Goal: Task Accomplishment & Management: Complete application form

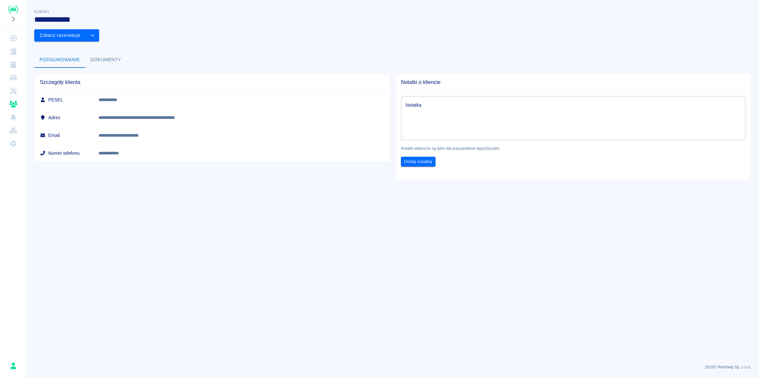
drag, startPoint x: 498, startPoint y: 302, endPoint x: 602, endPoint y: 245, distance: 118.8
click at [505, 299] on main "**********" at bounding box center [392, 183] width 733 height 351
click at [99, 29] on button "drop-down" at bounding box center [92, 35] width 13 height 12
click at [660, 176] on main "**********" at bounding box center [392, 183] width 733 height 351
click at [13, 64] on icon "Rezerwacje" at bounding box center [13, 64] width 6 height 7
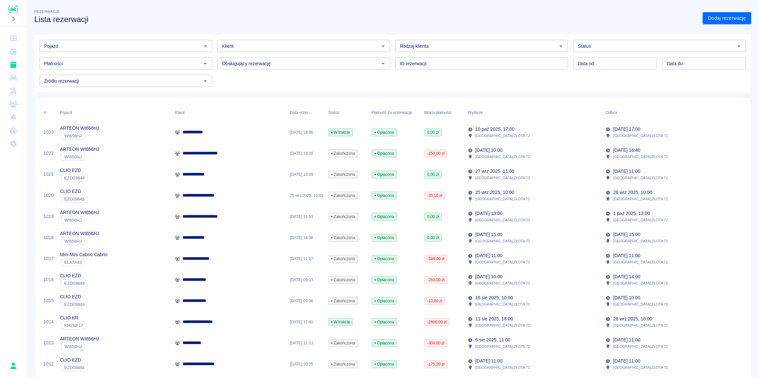
click at [192, 135] on p "**********" at bounding box center [199, 132] width 34 height 7
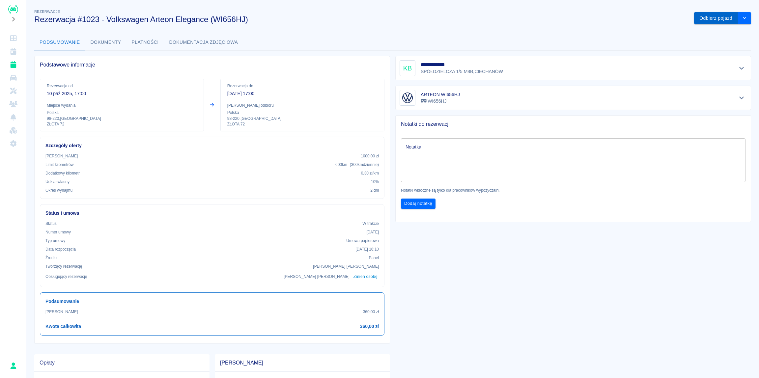
click at [703, 18] on button "Odbierz pojazd" at bounding box center [716, 18] width 44 height 12
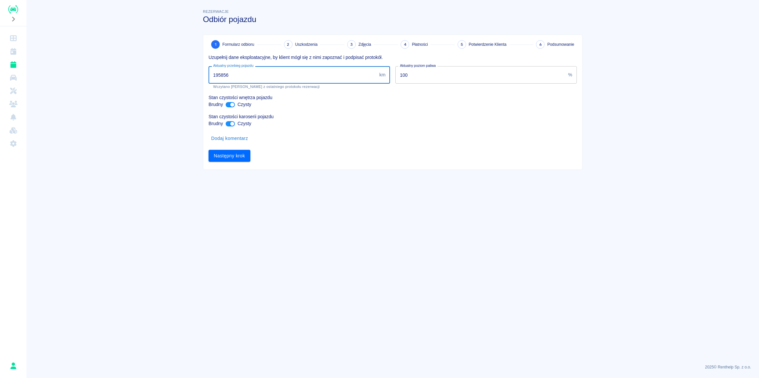
drag, startPoint x: 239, startPoint y: 76, endPoint x: 218, endPoint y: 77, distance: 21.4
click at [218, 77] on input "195856" at bounding box center [293, 74] width 168 height 17
type input "196300"
click at [235, 157] on button "Następny krok" at bounding box center [230, 156] width 42 height 12
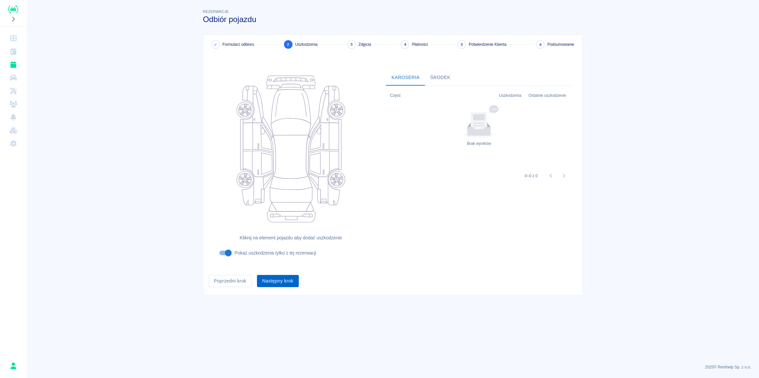
click at [270, 278] on button "Następny krok" at bounding box center [278, 281] width 42 height 12
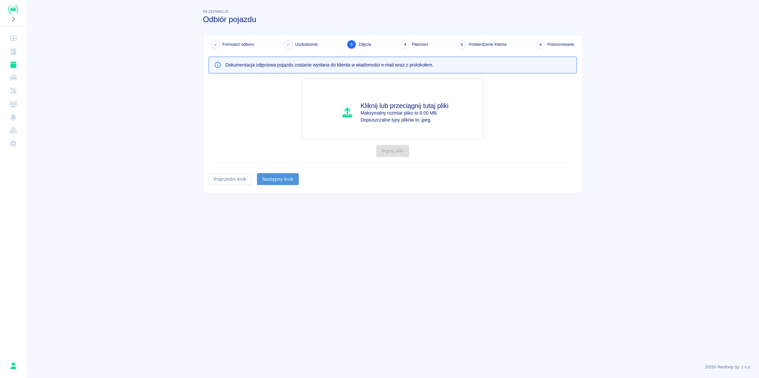
click at [272, 179] on button "Następny krok" at bounding box center [278, 179] width 42 height 12
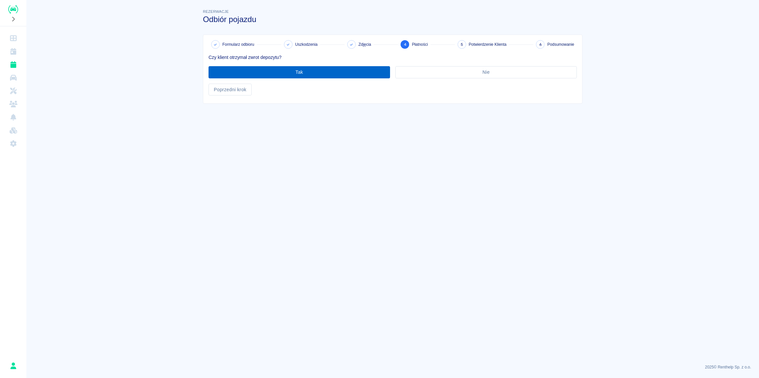
click at [304, 72] on button "Tak" at bounding box center [300, 72] width 182 height 12
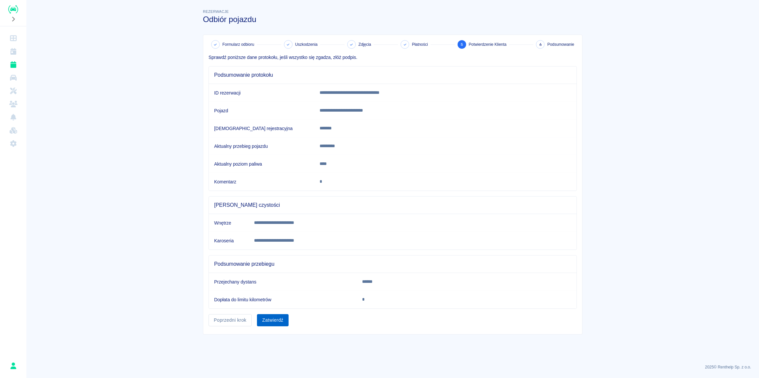
click at [270, 317] on button "Zatwierdź" at bounding box center [273, 320] width 32 height 12
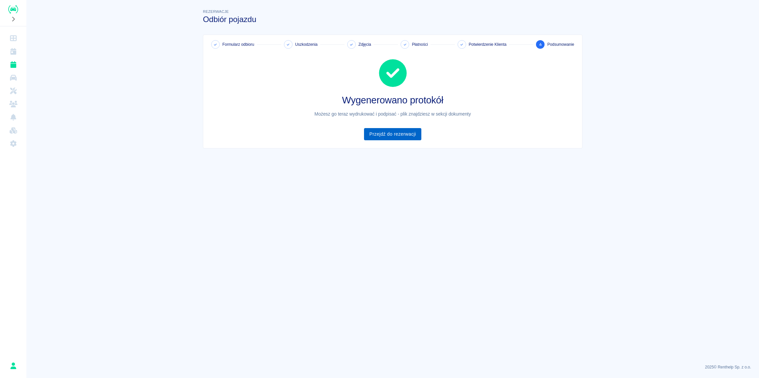
click at [387, 132] on link "Przejdź do rezerwacji" at bounding box center [392, 134] width 57 height 12
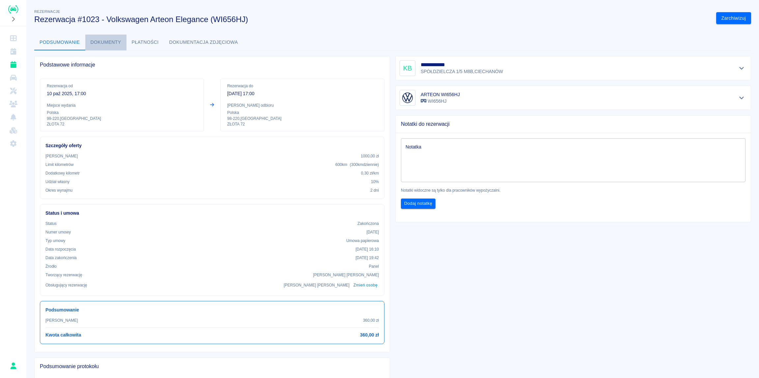
click at [102, 44] on button "Dokumenty" at bounding box center [105, 43] width 41 height 16
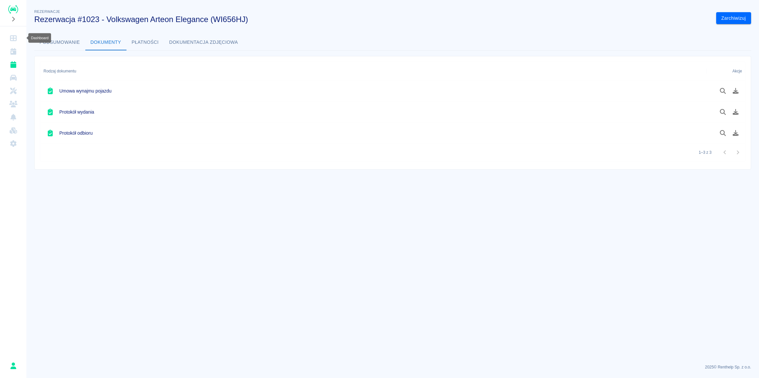
click at [13, 40] on icon "Dashboard" at bounding box center [13, 38] width 7 height 6
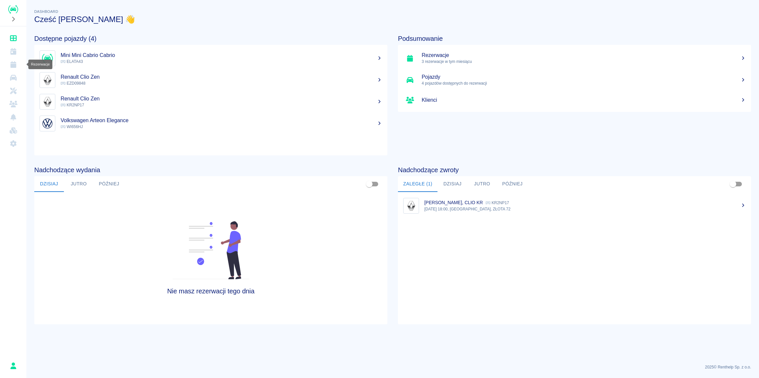
click at [14, 64] on icon "Rezerwacje" at bounding box center [13, 64] width 6 height 7
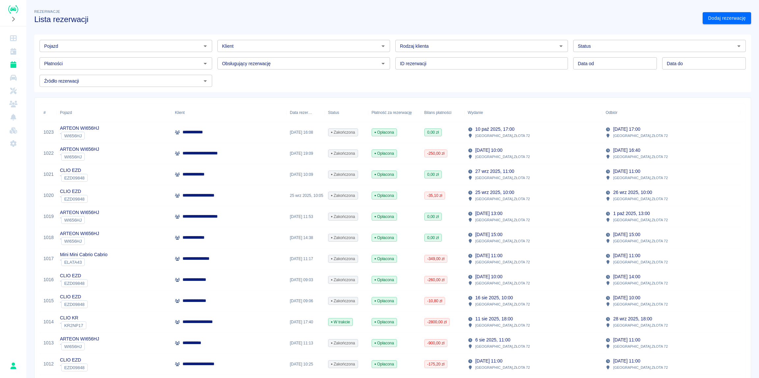
click at [198, 322] on p "**********" at bounding box center [200, 322] width 37 height 7
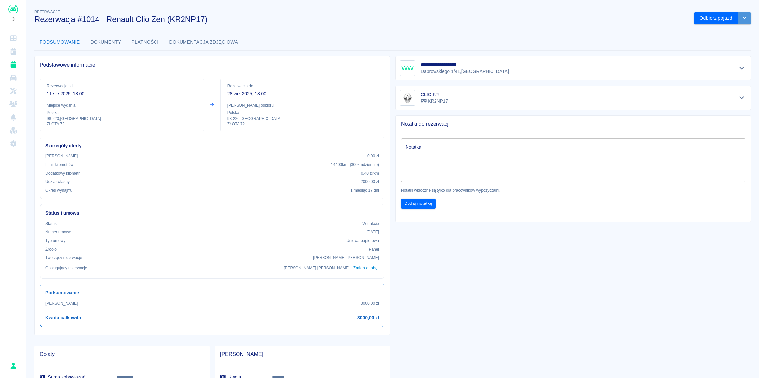
click at [742, 20] on icon "drop-down" at bounding box center [744, 18] width 5 height 4
click at [718, 31] on li "Przedłuż rezerwację" at bounding box center [718, 32] width 52 height 11
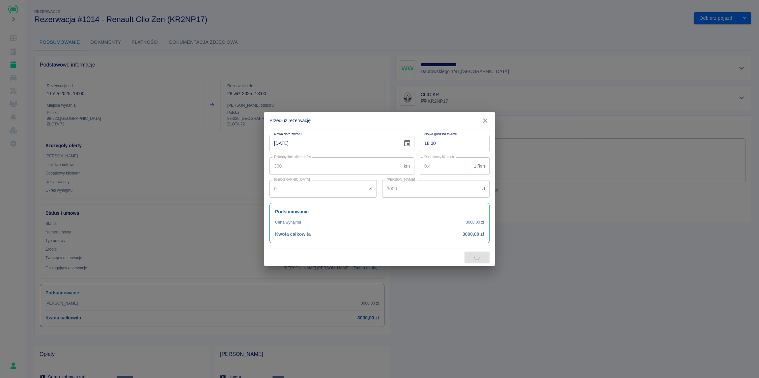
type input "9600"
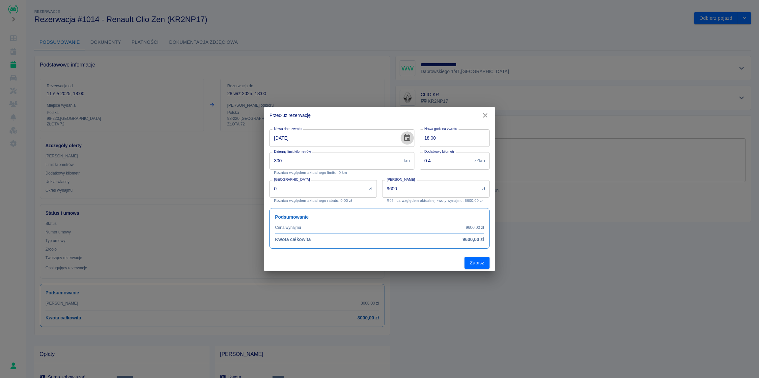
click at [407, 139] on icon "Choose date, selected date is 28 wrz 2025" at bounding box center [407, 137] width 6 height 7
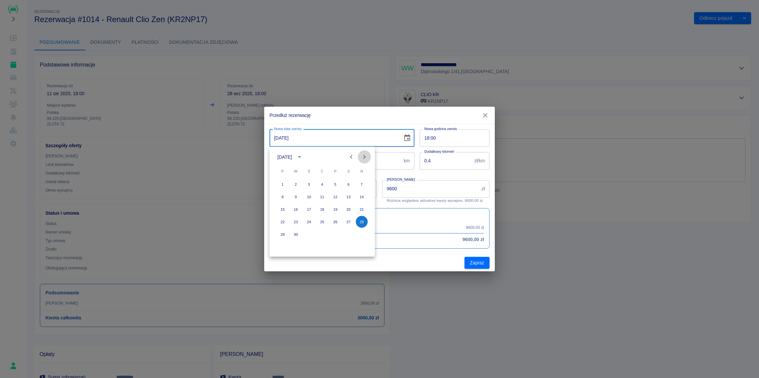
click at [363, 156] on icon "Next month" at bounding box center [364, 157] width 8 height 8
click at [344, 209] on button "18" at bounding box center [349, 210] width 12 height 12
type input "[DATE]"
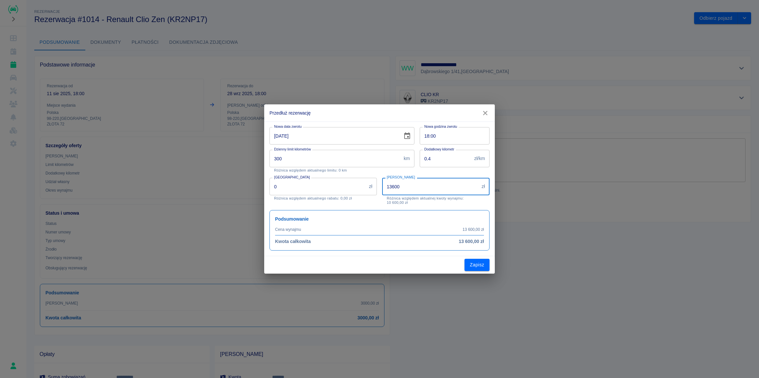
drag, startPoint x: 424, startPoint y: 191, endPoint x: 364, endPoint y: 194, distance: 59.4
click at [382, 194] on input "13600" at bounding box center [430, 186] width 97 height 17
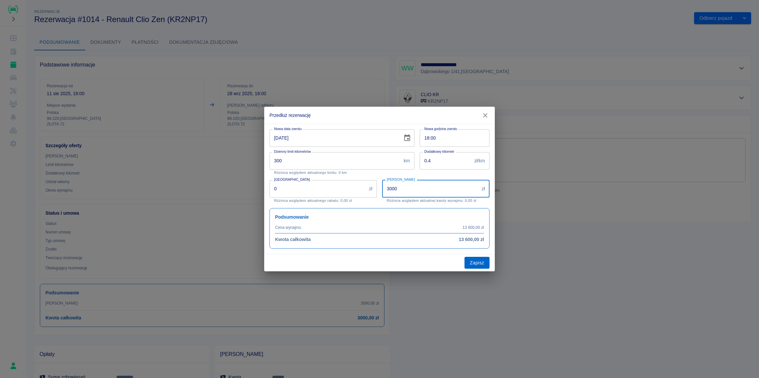
type input "3000"
click at [475, 262] on button "Zapisz" at bounding box center [476, 263] width 25 height 12
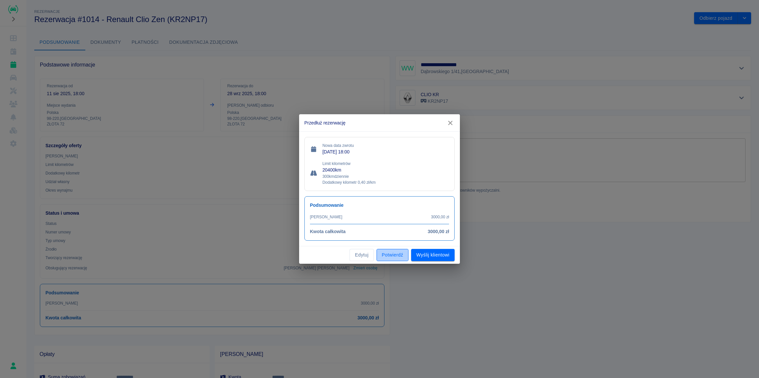
click at [393, 256] on button "Potwierdź" at bounding box center [393, 255] width 32 height 12
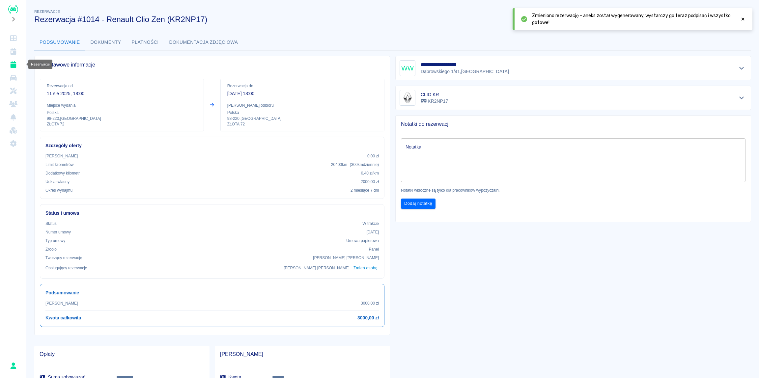
click at [14, 64] on icon "Rezerwacje" at bounding box center [13, 64] width 6 height 7
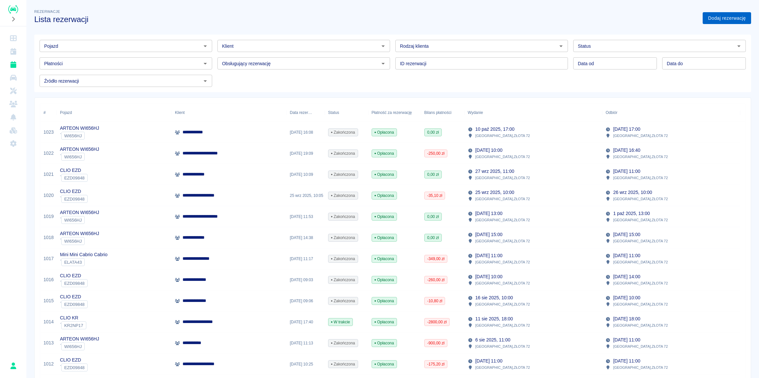
click at [720, 21] on link "Dodaj rezerwację" at bounding box center [727, 18] width 48 height 12
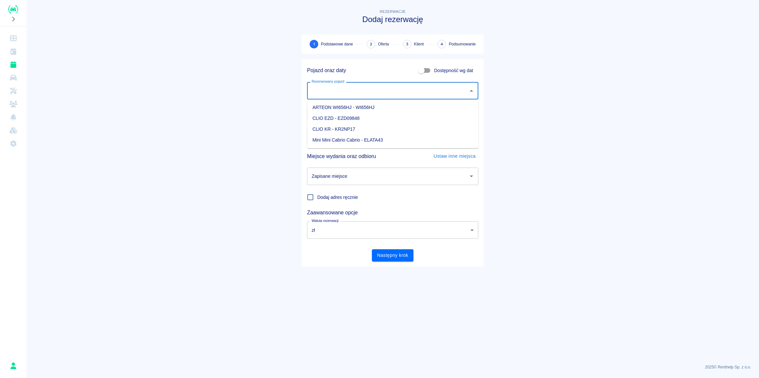
click at [374, 96] on input "Rezerwowany pojazd" at bounding box center [387, 91] width 155 height 12
click at [337, 118] on li "CLIO EZD - EZD09848" at bounding box center [392, 118] width 171 height 11
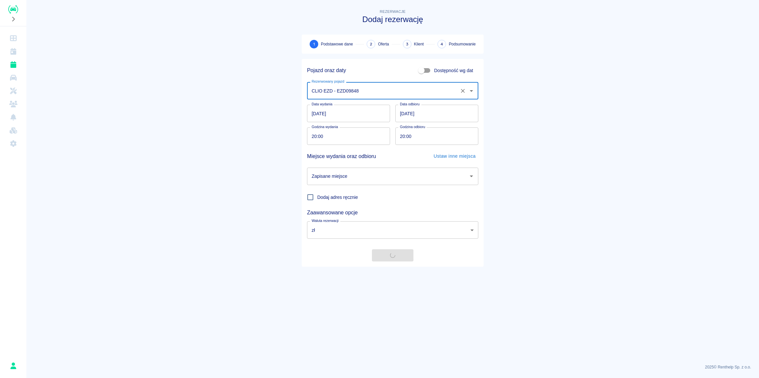
type input "CLIO EZD - EZD09848"
click at [146, 147] on main "Rezerwacje Dodaj rezerwację 1 Podstawowe dane 2 Oferta 3 Klient 4 Podsumowanie …" at bounding box center [392, 183] width 733 height 351
click at [199, 188] on main "Rezerwacje Dodaj rezerwację 1 Podstawowe dane 2 Oferta 3 Klient 4 Podsumowanie …" at bounding box center [392, 183] width 733 height 351
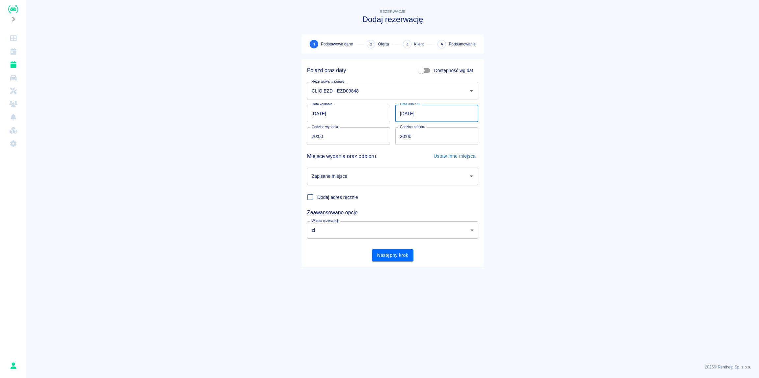
click at [404, 114] on input "[DATE]" at bounding box center [436, 113] width 83 height 17
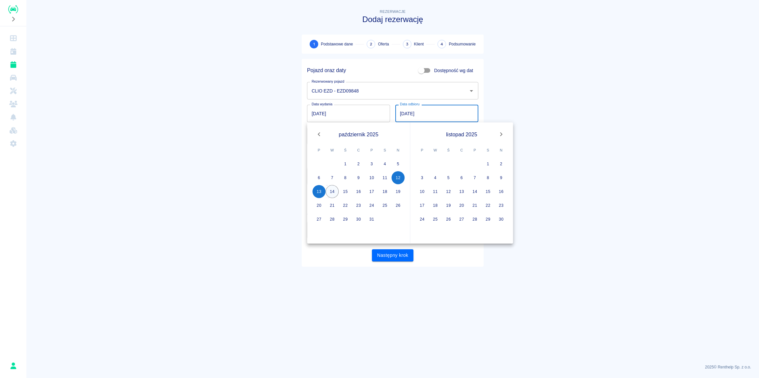
click at [331, 192] on button "14" at bounding box center [332, 191] width 13 height 13
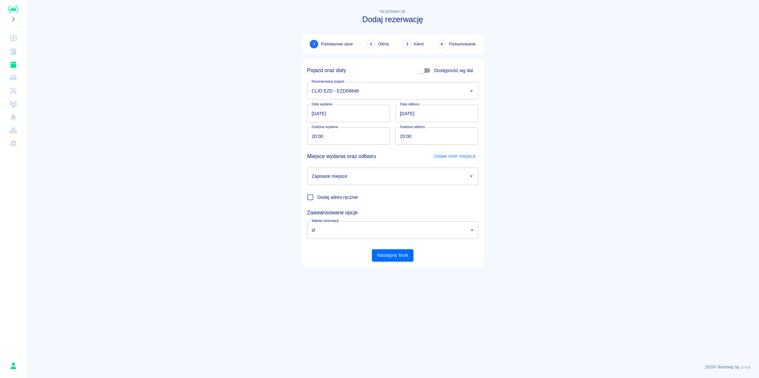
type input "[DATE]"
click at [168, 140] on main "Rezerwacje Dodaj rezerwację 1 Podstawowe dane 2 Oferta 3 Klient 4 Podsumowanie …" at bounding box center [392, 183] width 733 height 351
click at [236, 178] on main "Rezerwacje Dodaj rezerwację 1 Podstawowe dane 2 Oferta 3 Klient 4 Podsumowanie …" at bounding box center [392, 183] width 733 height 351
click at [278, 164] on main "Rezerwacje Dodaj rezerwację 1 Podstawowe dane 2 Oferta 3 Klient 4 Podsumowanie …" at bounding box center [392, 183] width 733 height 351
click at [392, 255] on button "Następny krok" at bounding box center [393, 255] width 42 height 12
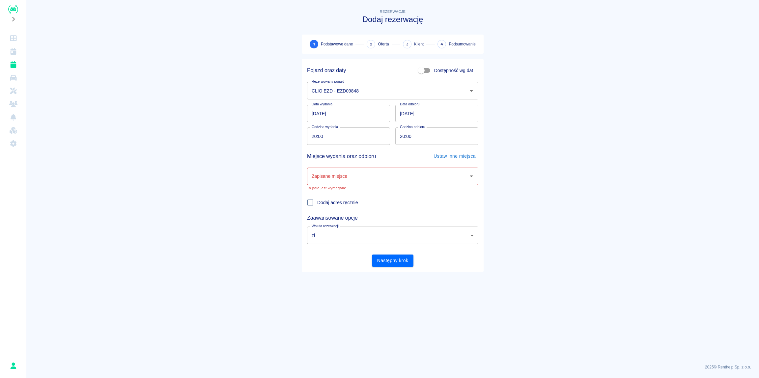
click at [339, 176] on input "Zapisane miejsce" at bounding box center [387, 177] width 155 height 12
click at [338, 195] on li "BIURO - [GEOGRAPHIC_DATA], ZŁOTA 72" at bounding box center [392, 193] width 171 height 11
type input "BIURO - [GEOGRAPHIC_DATA], ZŁOTA 72"
click at [386, 256] on button "Następny krok" at bounding box center [393, 255] width 42 height 12
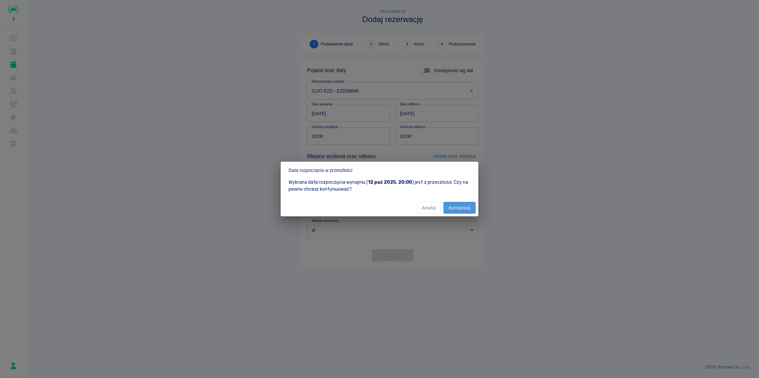
click at [455, 209] on button "Kontynuuj" at bounding box center [459, 208] width 32 height 12
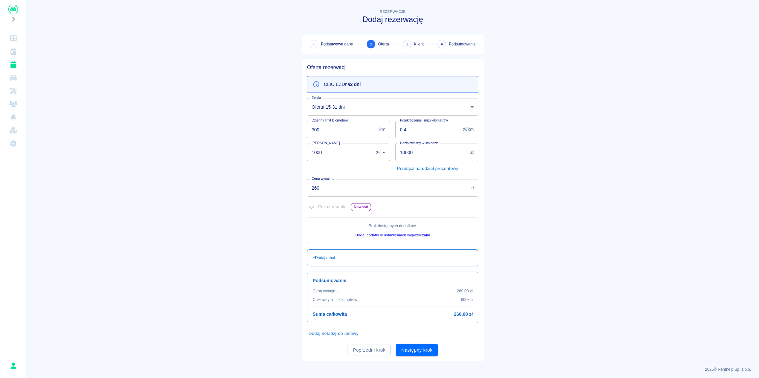
click at [349, 84] on p "CLIO EZD na 2 dni" at bounding box center [342, 84] width 37 height 7
click at [337, 103] on body "Używamy plików Cookies, by zapewnić Ci najlepsze możliwe doświadczenie. Aby dow…" at bounding box center [379, 189] width 759 height 378
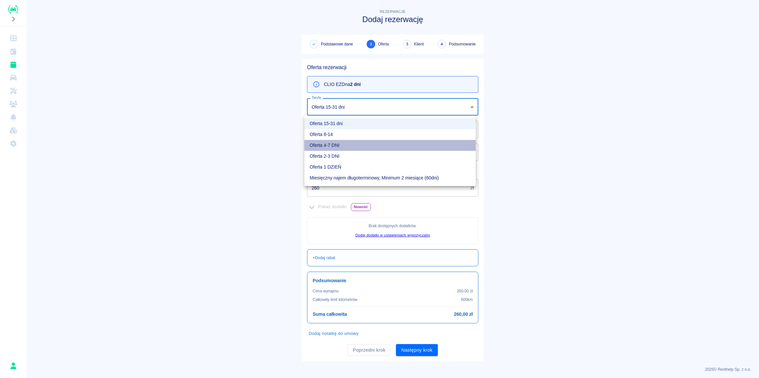
click at [325, 146] on li "Oferta 4-7 DNI" at bounding box center [389, 145] width 171 height 11
type input "8e7f2b70-1021-46c5-8f25-f8fd2666bf3a"
type input "350"
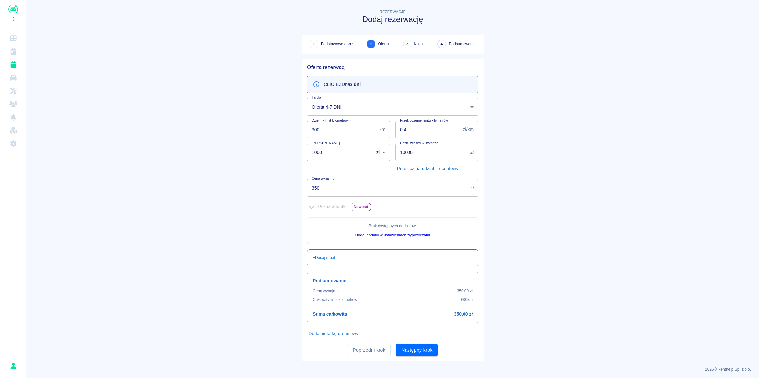
click at [188, 170] on main "Rezerwacje Dodaj rezerwację Podstawowe dane 2 Oferta 3 Klient 4 Podsumowanie Of…" at bounding box center [392, 184] width 733 height 353
click at [332, 132] on input "300" at bounding box center [342, 129] width 70 height 17
click at [417, 132] on input "0.4" at bounding box center [427, 129] width 65 height 17
type input "0.3"
click at [430, 157] on input "10000" at bounding box center [431, 152] width 72 height 17
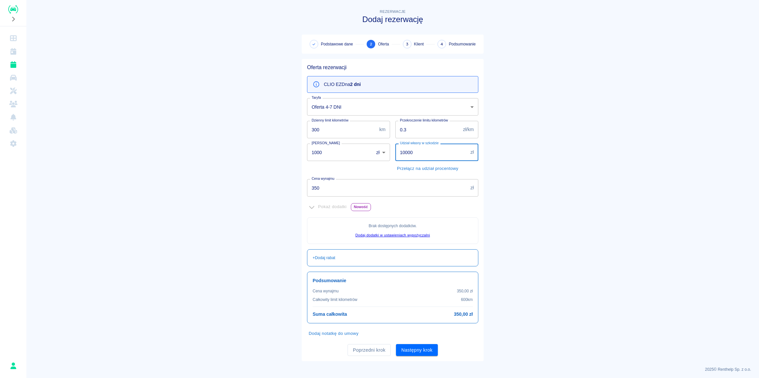
click at [425, 171] on button "Przełącz na udział procentowy" at bounding box center [427, 169] width 65 height 10
drag, startPoint x: 420, startPoint y: 153, endPoint x: 373, endPoint y: 152, distance: 47.4
click at [395, 152] on input "10000" at bounding box center [431, 152] width 72 height 17
type input "10"
click at [734, 198] on main "Rezerwacje Dodaj rezerwację Podstawowe dane 2 Oferta 3 Klient 4 Podsumowanie Of…" at bounding box center [392, 184] width 733 height 353
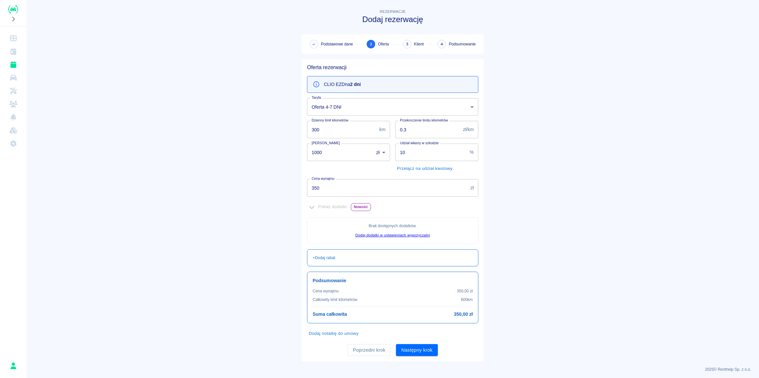
drag, startPoint x: 224, startPoint y: 182, endPoint x: 229, endPoint y: 182, distance: 4.6
click at [225, 182] on main "Rezerwacje Dodaj rezerwację Podstawowe dane 2 Oferta 3 Klient 4 Podsumowanie Of…" at bounding box center [392, 184] width 733 height 353
click at [335, 107] on body "Używamy plików Cookies, by zapewnić Ci najlepsze możliwe doświadczenie. Aby dow…" at bounding box center [379, 189] width 759 height 378
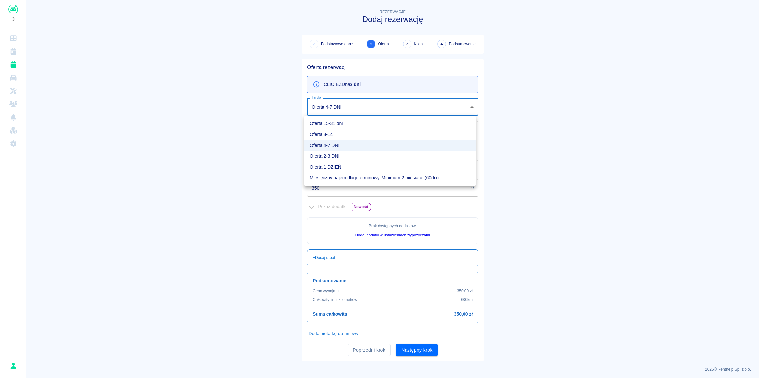
click at [170, 137] on div at bounding box center [379, 189] width 759 height 378
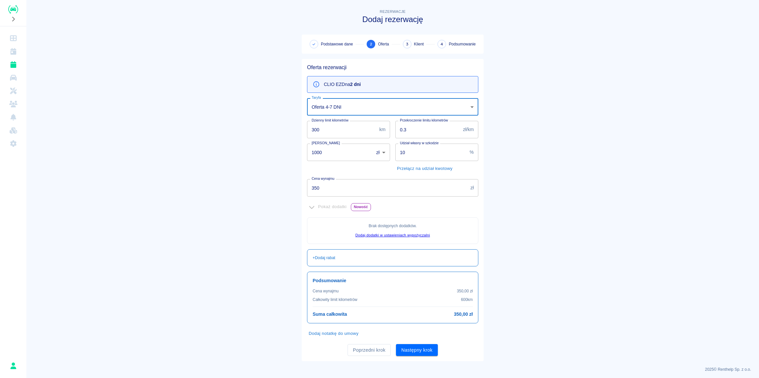
click at [360, 350] on button "Poprzedni krok" at bounding box center [369, 350] width 43 height 12
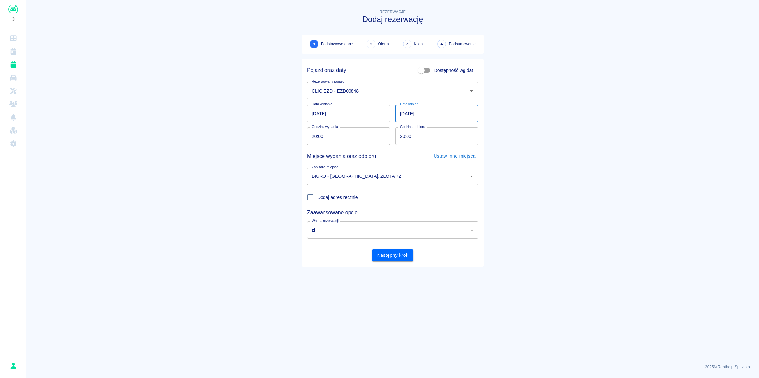
click at [410, 114] on input "[DATE]" at bounding box center [436, 113] width 83 height 17
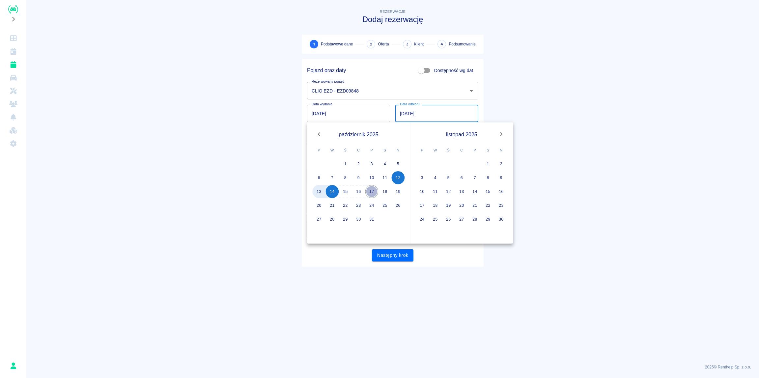
click at [373, 194] on button "17" at bounding box center [371, 191] width 13 height 13
type input "[DATE]"
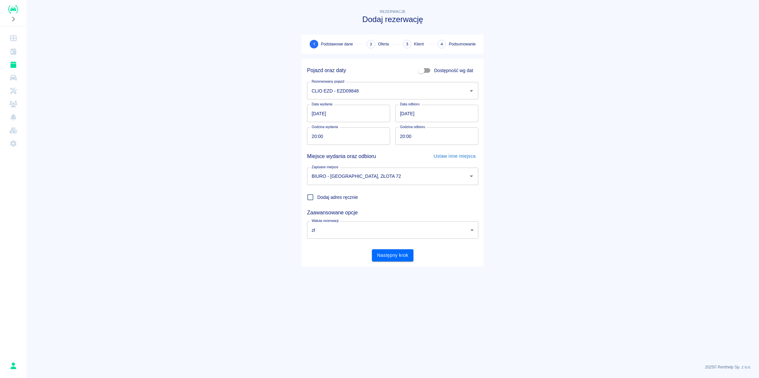
drag, startPoint x: 201, startPoint y: 166, endPoint x: 210, endPoint y: 167, distance: 9.3
click at [201, 167] on main "Rezerwacje Dodaj rezerwację 1 Podstawowe dane 2 Oferta 3 Klient 4 Podsumowanie …" at bounding box center [392, 183] width 733 height 351
drag, startPoint x: 580, startPoint y: 256, endPoint x: 450, endPoint y: 252, distance: 129.9
click at [579, 256] on main "Rezerwacje Dodaj rezerwację 1 Podstawowe dane 2 Oferta 3 Klient 4 Podsumowanie …" at bounding box center [392, 183] width 733 height 351
click at [397, 258] on button "Następny krok" at bounding box center [393, 255] width 42 height 12
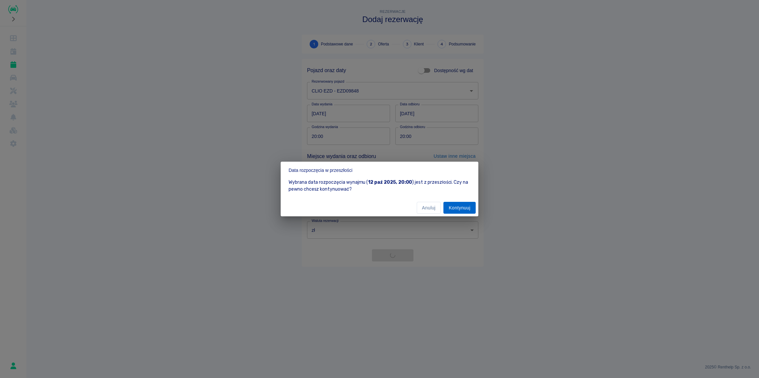
click at [461, 209] on button "Kontynuuj" at bounding box center [459, 208] width 32 height 12
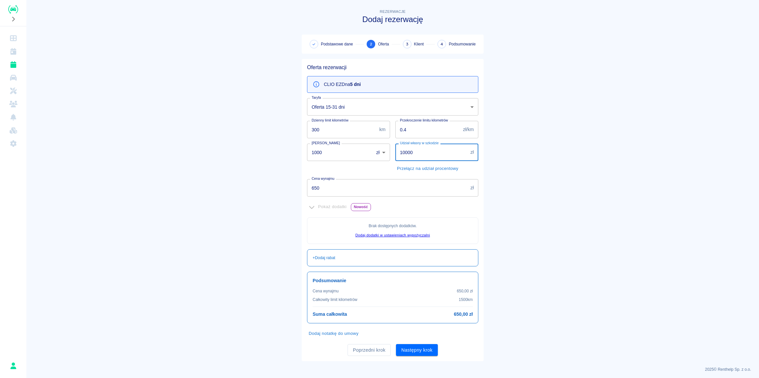
click at [423, 153] on input "10000" at bounding box center [431, 152] width 72 height 17
click at [421, 168] on button "Przełącz na udział procentowy" at bounding box center [427, 169] width 65 height 10
drag, startPoint x: 420, startPoint y: 154, endPoint x: 381, endPoint y: 155, distance: 39.5
click at [395, 155] on input "10000" at bounding box center [431, 152] width 72 height 17
type input "10"
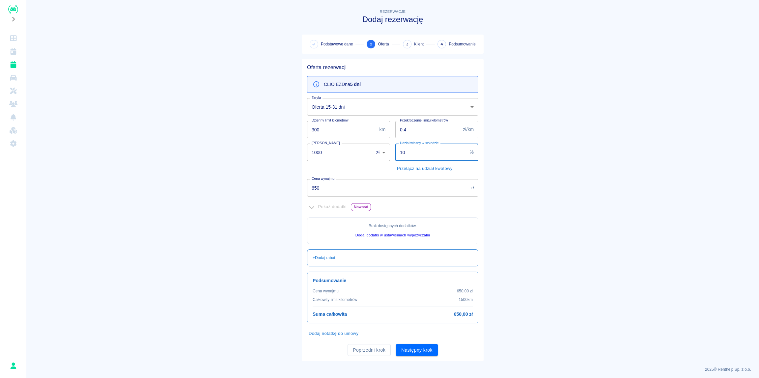
click at [421, 128] on input "0.4" at bounding box center [427, 129] width 65 height 17
type input "0.3"
click at [530, 169] on main "Rezerwacje Dodaj rezerwację Podstawowe dane 2 Oferta 3 Klient 4 Podsumowanie Of…" at bounding box center [392, 184] width 733 height 353
click at [336, 186] on input "650" at bounding box center [387, 187] width 161 height 17
drag, startPoint x: 334, startPoint y: 186, endPoint x: 195, endPoint y: 188, distance: 139.7
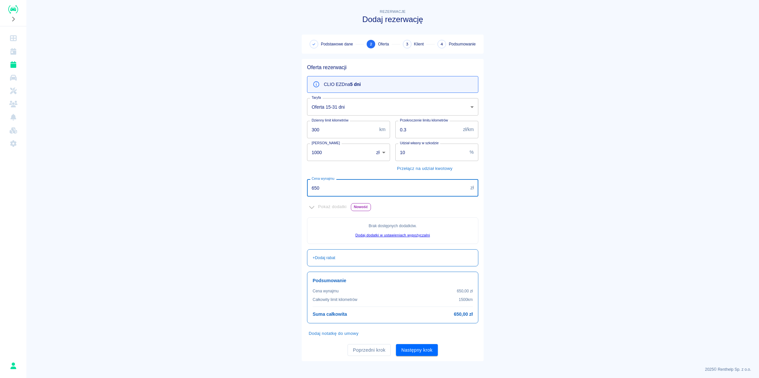
click at [307, 191] on input "650" at bounding box center [387, 187] width 161 height 17
type input "770"
click at [226, 233] on main "Rezerwacje Dodaj rezerwację Podstawowe dane 2 Oferta 3 Klient 4 Podsumowanie Of…" at bounding box center [392, 184] width 733 height 353
drag, startPoint x: 179, startPoint y: 195, endPoint x: 211, endPoint y: 192, distance: 32.1
click at [180, 195] on main "Rezerwacje Dodaj rezerwację Podstawowe dane 2 Oferta 3 Klient 4 Podsumowanie Of…" at bounding box center [392, 184] width 733 height 353
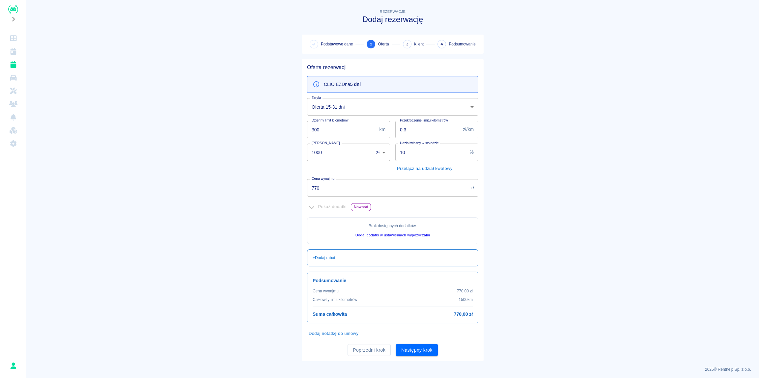
scroll to position [2, 0]
click at [532, 220] on main "Rezerwacje Dodaj rezerwację Podstawowe dane 2 Oferta 3 Klient 4 Podsumowanie Of…" at bounding box center [392, 182] width 733 height 353
click at [415, 349] on button "Następny krok" at bounding box center [417, 348] width 42 height 12
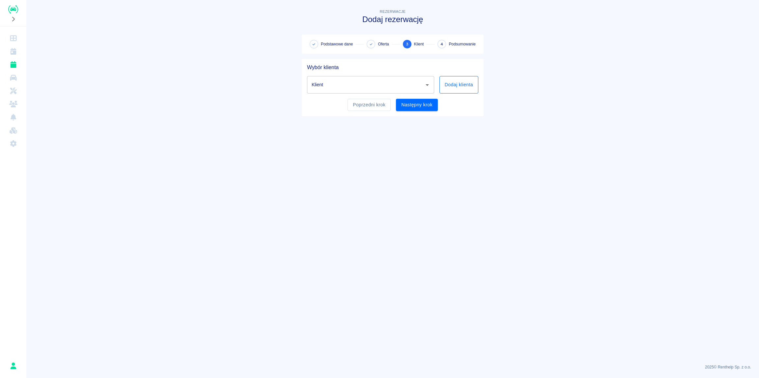
click at [460, 85] on button "Dodaj klienta" at bounding box center [458, 84] width 39 height 17
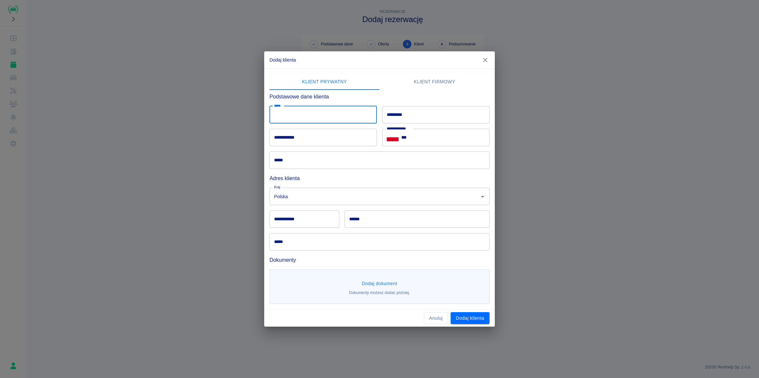
click at [307, 113] on input "*****" at bounding box center [322, 114] width 107 height 17
type input "*"
type input "**********"
click at [418, 110] on input "*********" at bounding box center [435, 114] width 107 height 17
type input "******"
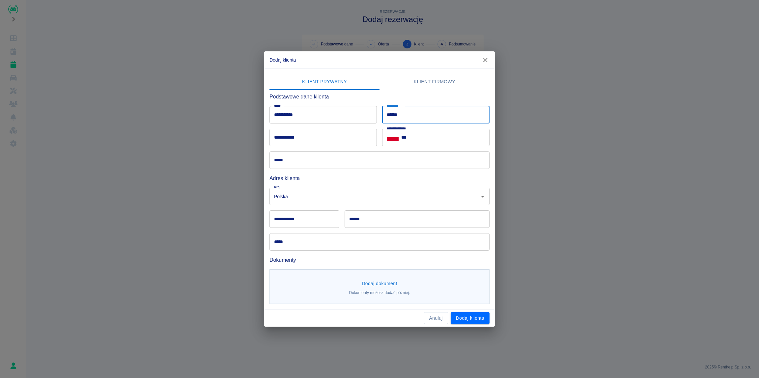
click at [309, 138] on input "**********" at bounding box center [322, 137] width 107 height 17
type input "**********"
click at [420, 135] on input "***" at bounding box center [445, 137] width 88 height 17
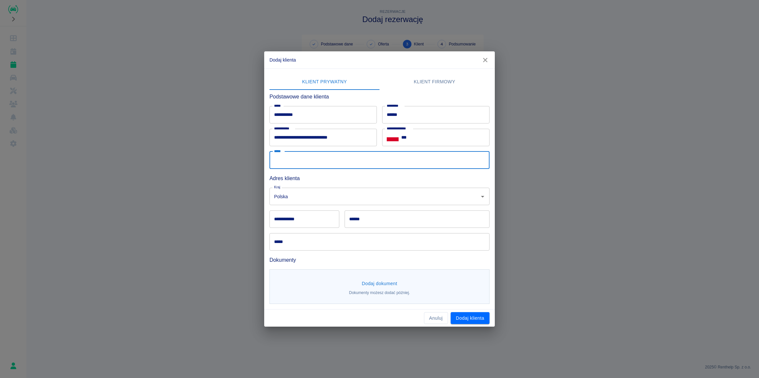
click at [305, 160] on input "*****" at bounding box center [379, 160] width 220 height 17
type input "**********"
click at [429, 140] on input "***" at bounding box center [445, 137] width 88 height 17
click at [416, 140] on input "***" at bounding box center [445, 137] width 88 height 17
type input "**********"
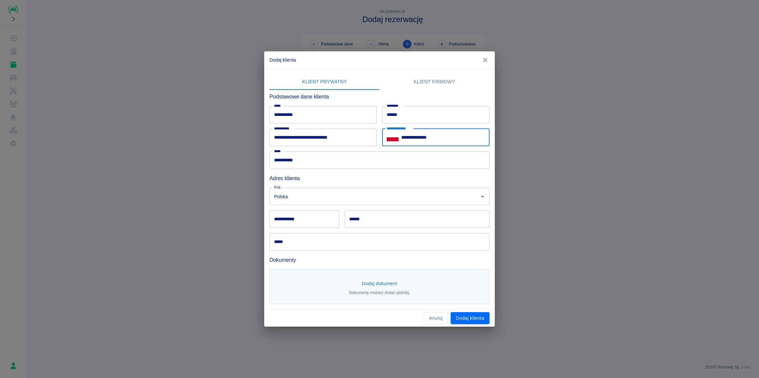
click at [292, 223] on input "**********" at bounding box center [304, 218] width 70 height 17
type input "******"
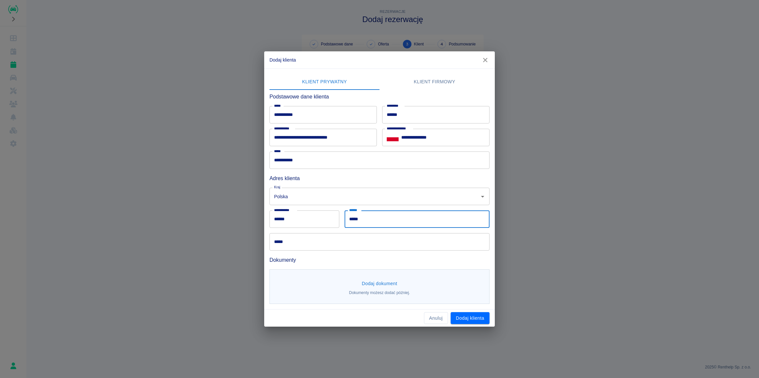
type input "*****"
click at [296, 245] on input "*****" at bounding box center [379, 241] width 220 height 17
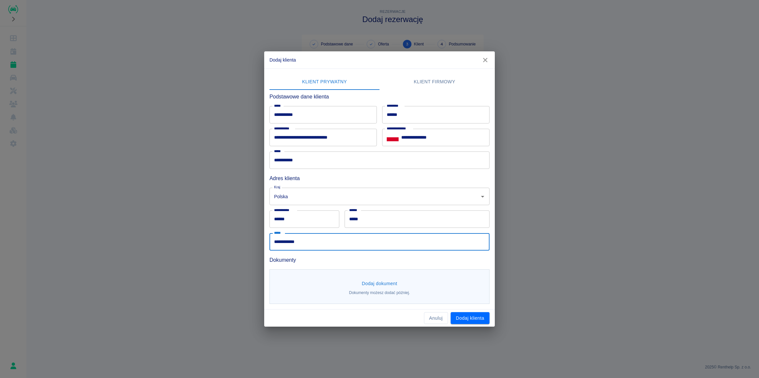
type input "**********"
click at [378, 286] on button "Dodaj dokument" at bounding box center [379, 284] width 41 height 12
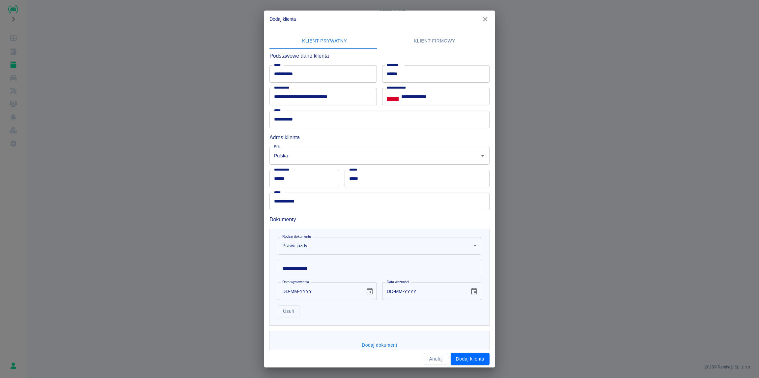
click at [307, 269] on input "**********" at bounding box center [380, 268] width 204 height 17
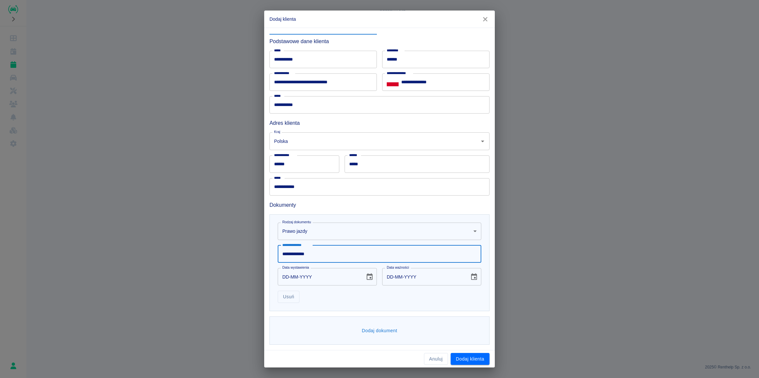
type input "**********"
click at [355, 302] on div "Usuń" at bounding box center [376, 294] width 209 height 17
click at [372, 325] on button "Dodaj dokument" at bounding box center [379, 331] width 41 height 12
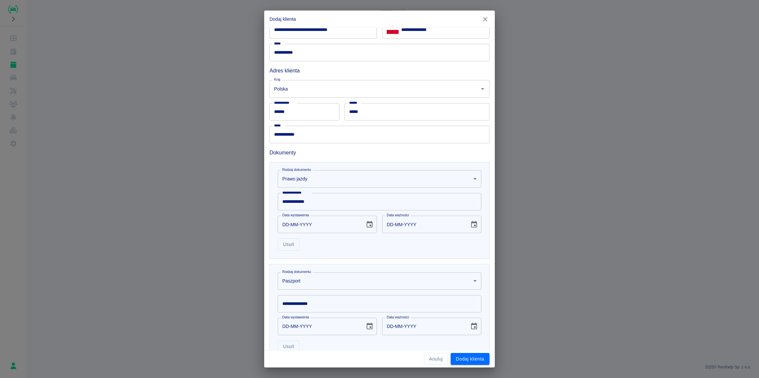
scroll to position [116, 0]
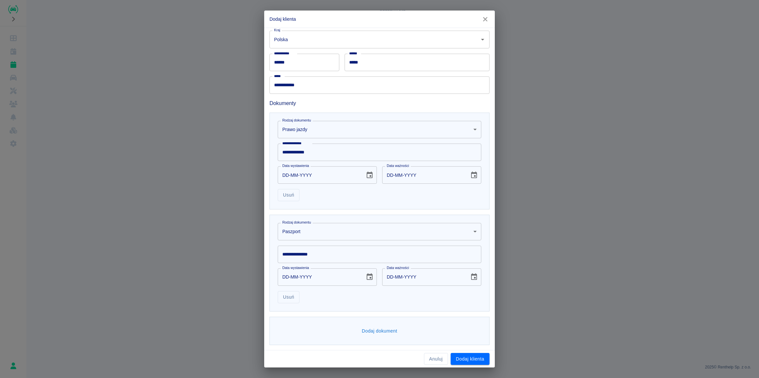
click at [309, 231] on body "**********" at bounding box center [379, 189] width 759 height 378
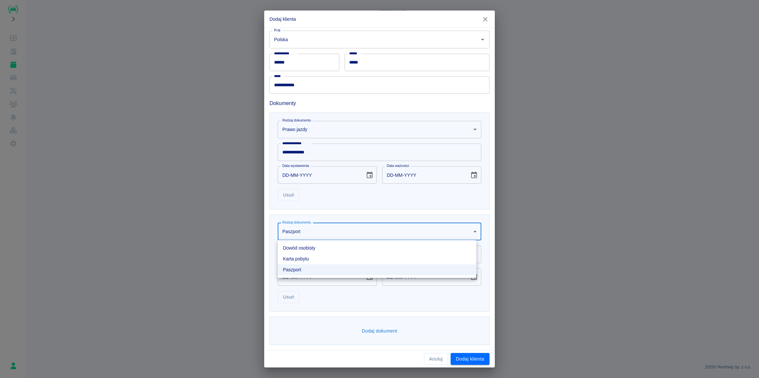
click at [312, 232] on div at bounding box center [379, 189] width 759 height 378
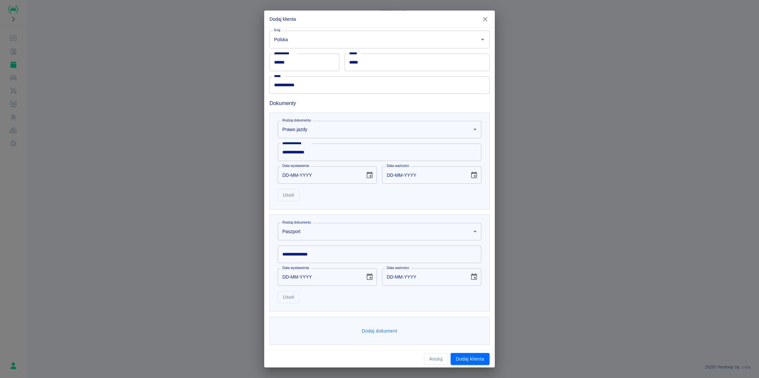
click at [318, 215] on div "**********" at bounding box center [379, 263] width 220 height 97
click at [321, 254] on input "**********" at bounding box center [380, 254] width 204 height 17
click at [308, 228] on body "**********" at bounding box center [379, 189] width 759 height 378
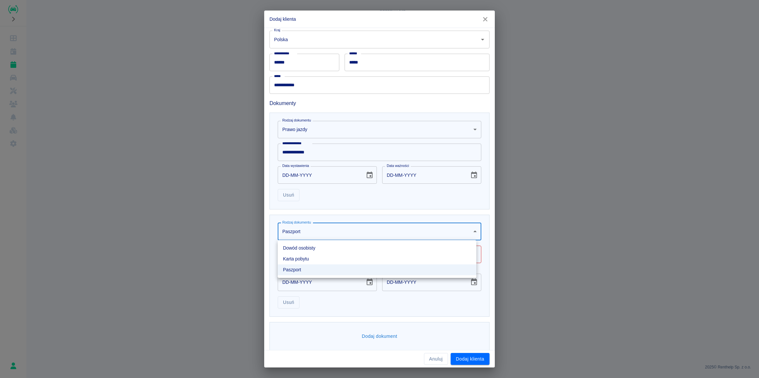
click at [303, 249] on li "Dowód osobisty" at bounding box center [377, 248] width 199 height 11
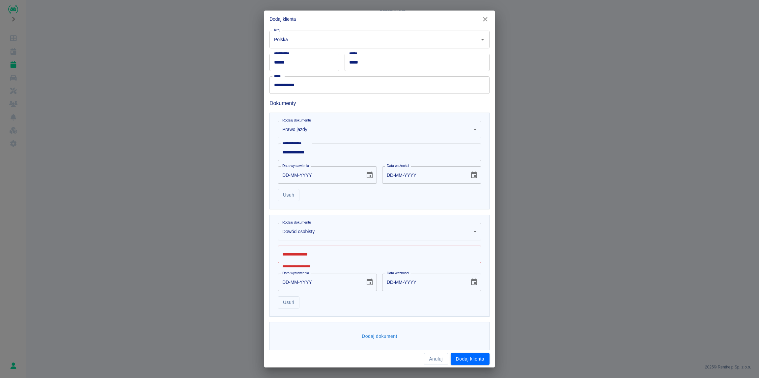
click at [297, 250] on input "**********" at bounding box center [380, 254] width 204 height 17
type input "*"
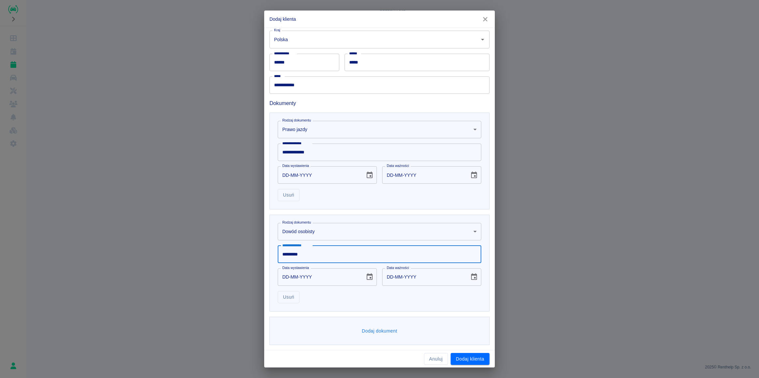
type input "*********"
click at [357, 306] on div "**********" at bounding box center [379, 263] width 220 height 97
click at [479, 358] on button "Dodaj klienta" at bounding box center [470, 359] width 39 height 12
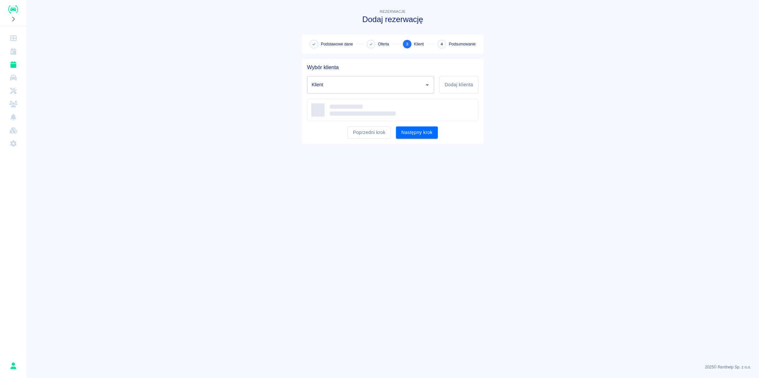
type input "[PERSON_NAME] ([PHONE_NUMBER])"
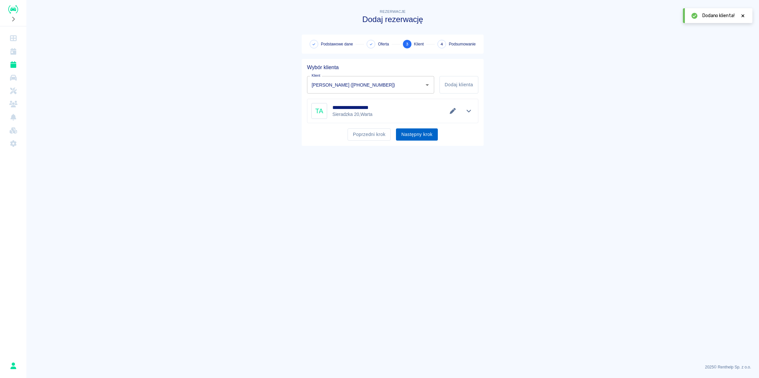
click at [418, 138] on button "Następny krok" at bounding box center [417, 134] width 42 height 12
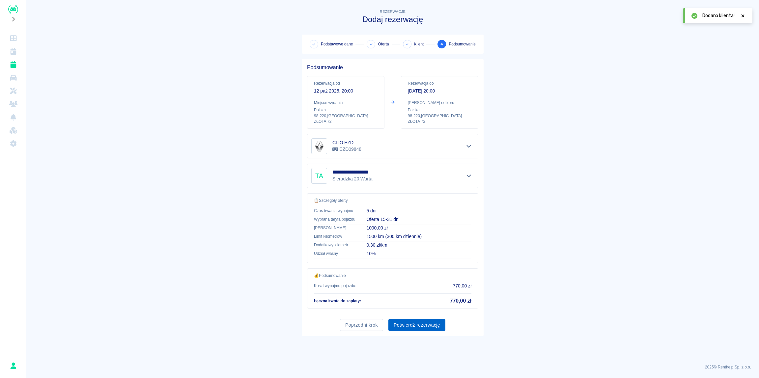
click at [410, 325] on button "Potwierdź rezerwację" at bounding box center [416, 325] width 57 height 12
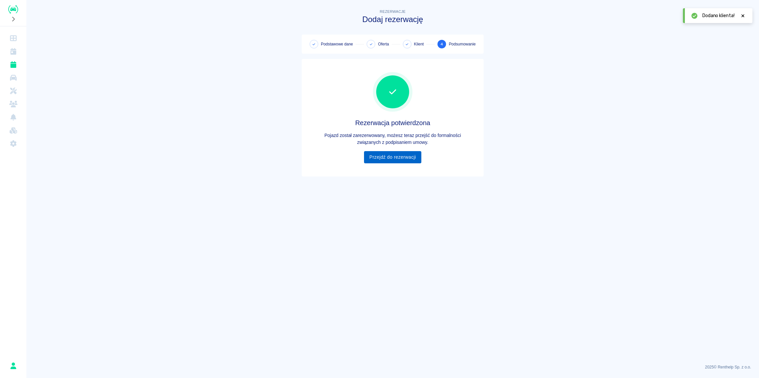
click at [402, 157] on link "Przejdź do rezerwacji" at bounding box center [392, 157] width 57 height 12
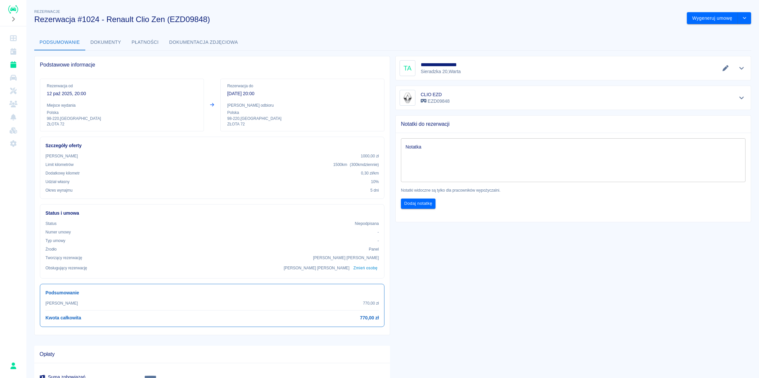
click at [104, 44] on button "Dokumenty" at bounding box center [105, 43] width 41 height 16
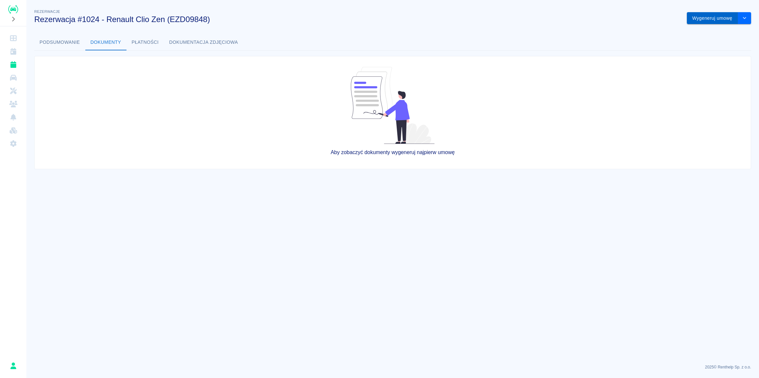
click at [721, 18] on button "Wygeneruj umowę" at bounding box center [712, 18] width 51 height 12
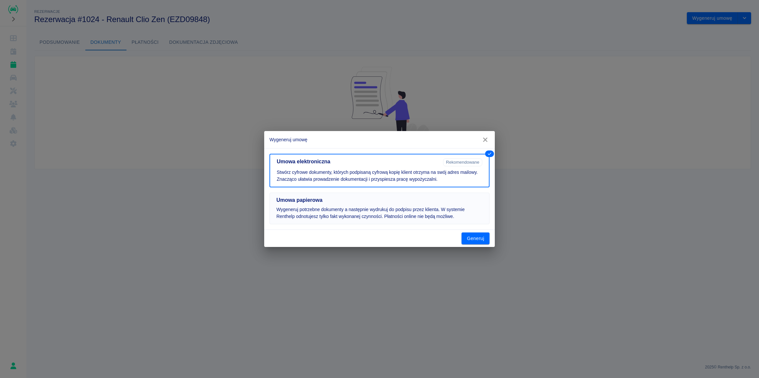
click at [349, 203] on h5 "Umowa papierowa" at bounding box center [379, 200] width 206 height 7
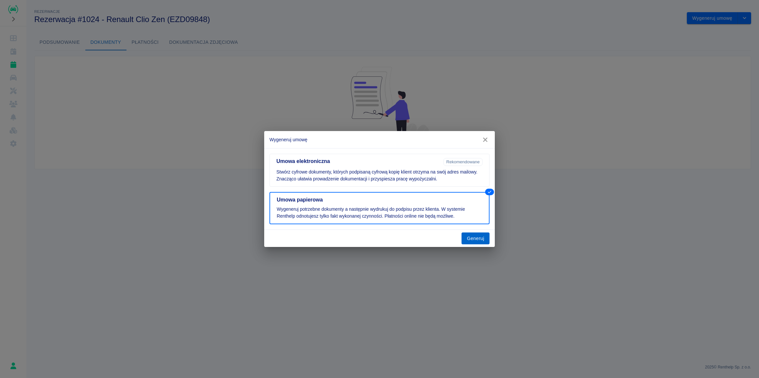
click at [472, 239] on button "Generuj" at bounding box center [475, 239] width 28 height 12
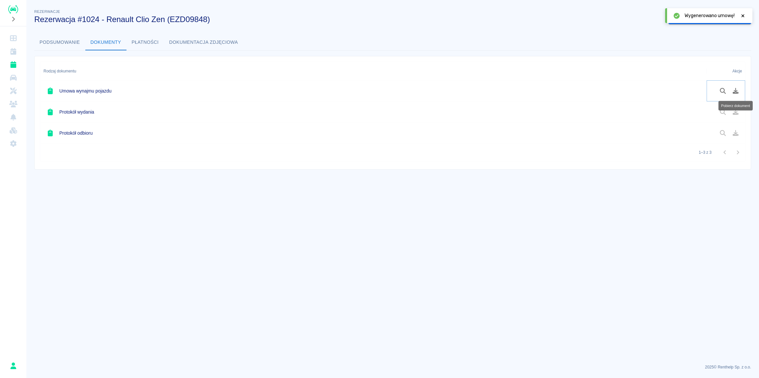
click at [737, 91] on icon "Pobierz dokument" at bounding box center [736, 91] width 8 height 6
click at [699, 19] on button "Oznacz: umowa podpisana" at bounding box center [703, 18] width 70 height 12
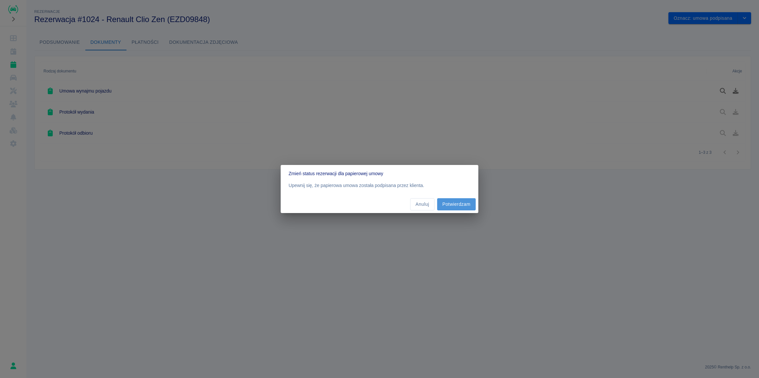
click at [461, 209] on button "Potwierdzam" at bounding box center [456, 204] width 39 height 12
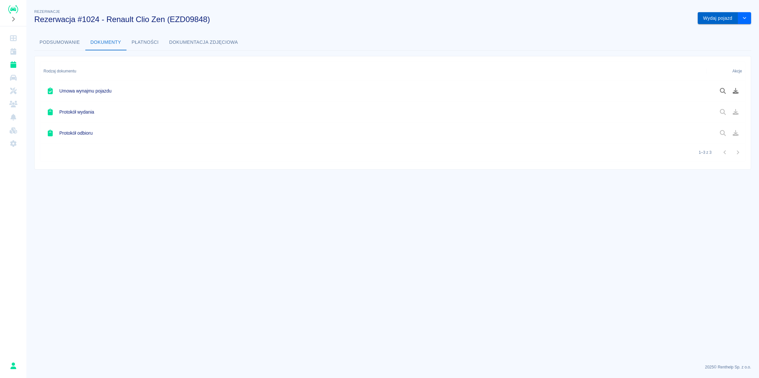
click at [717, 19] on button "Wydaj pojazd" at bounding box center [718, 18] width 40 height 12
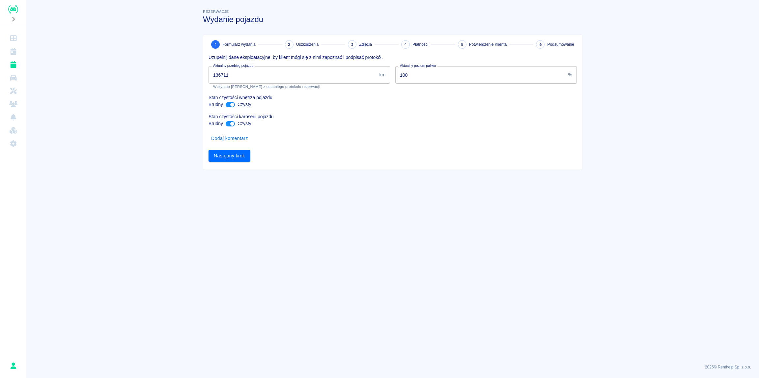
click at [250, 77] on input "136711" at bounding box center [293, 74] width 168 height 17
click at [234, 154] on button "Następny krok" at bounding box center [230, 156] width 42 height 12
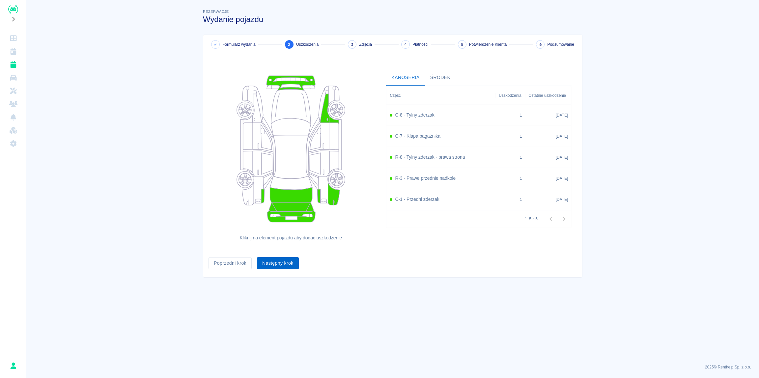
click at [275, 264] on button "Następny krok" at bounding box center [278, 263] width 42 height 12
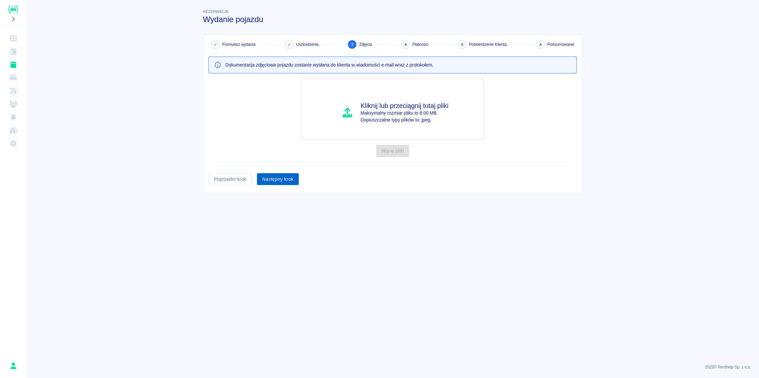
click at [274, 185] on button "Następny krok" at bounding box center [278, 179] width 42 height 12
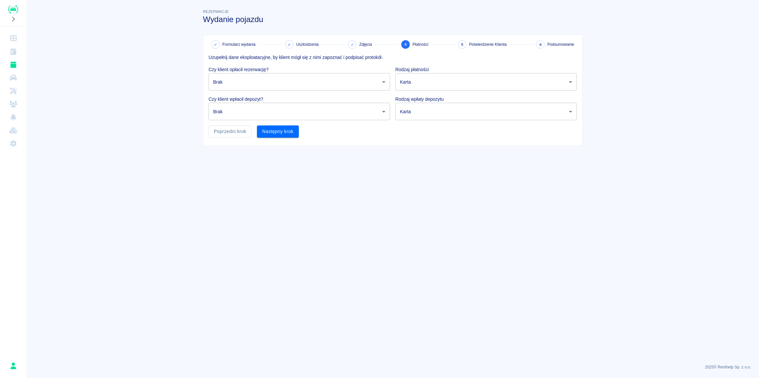
click at [240, 82] on body "Używamy plików Cookies, by zapewnić Ci najlepsze możliwe doświadczenie. Aby dow…" at bounding box center [379, 189] width 759 height 378
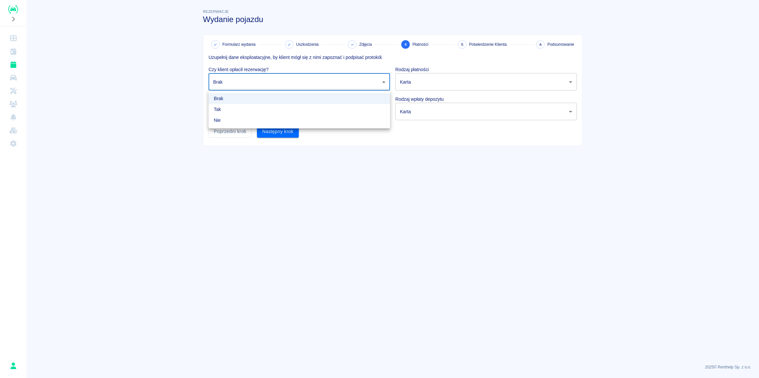
click at [231, 109] on li "Tak" at bounding box center [300, 109] width 182 height 11
type input "true"
click at [232, 115] on body "Używamy plików Cookies, by zapewnić Ci najlepsze możliwe doświadczenie. Aby dow…" at bounding box center [379, 189] width 759 height 378
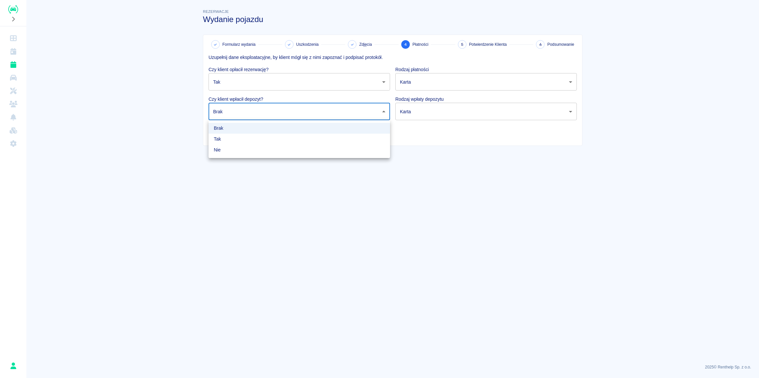
click at [231, 140] on li "Tak" at bounding box center [300, 139] width 182 height 11
type input "true"
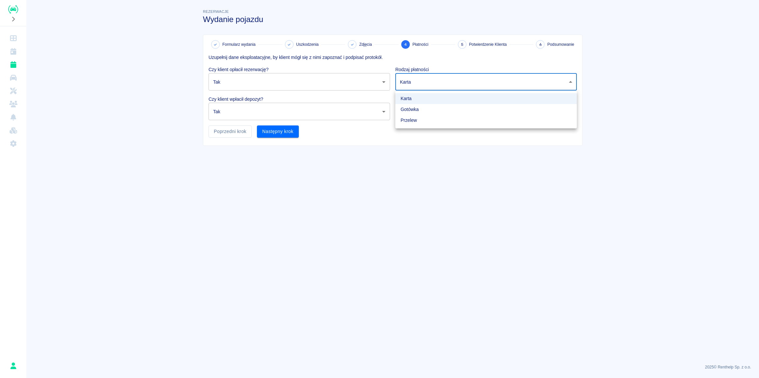
click at [440, 86] on body "Używamy plików Cookies, by zapewnić Ci najlepsze możliwe doświadczenie. Aby dow…" at bounding box center [379, 189] width 759 height 378
click at [417, 109] on li "Gotówka" at bounding box center [486, 109] width 182 height 11
type input "cash"
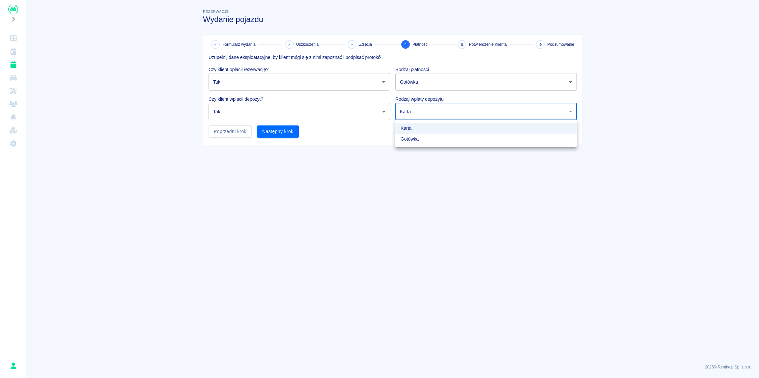
click at [416, 112] on body "Używamy plików Cookies, by zapewnić Ci najlepsze możliwe doświadczenie. Aby dow…" at bounding box center [379, 189] width 759 height 378
click at [409, 139] on li "Gotówka" at bounding box center [486, 139] width 182 height 11
type input "cash"
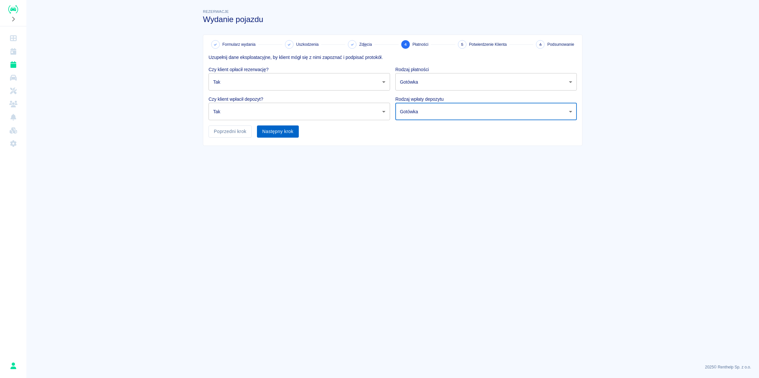
click at [283, 133] on button "Następny krok" at bounding box center [278, 132] width 42 height 12
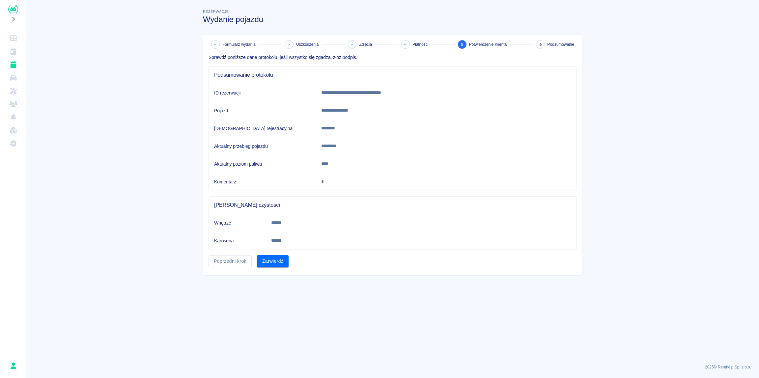
click at [271, 257] on button "Zatwierdź" at bounding box center [273, 261] width 32 height 12
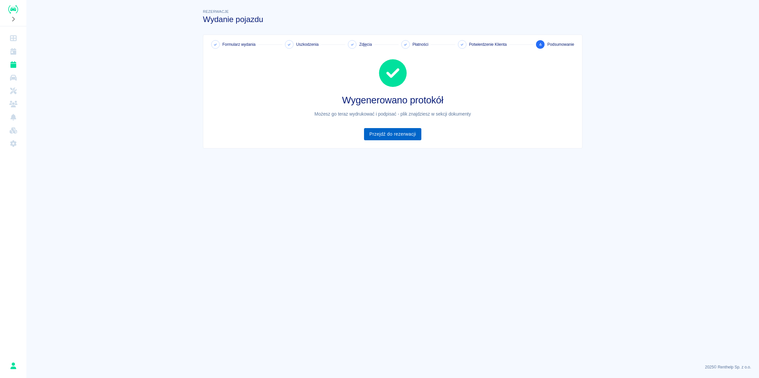
click at [390, 135] on link "Przejdź do rezerwacji" at bounding box center [392, 134] width 57 height 12
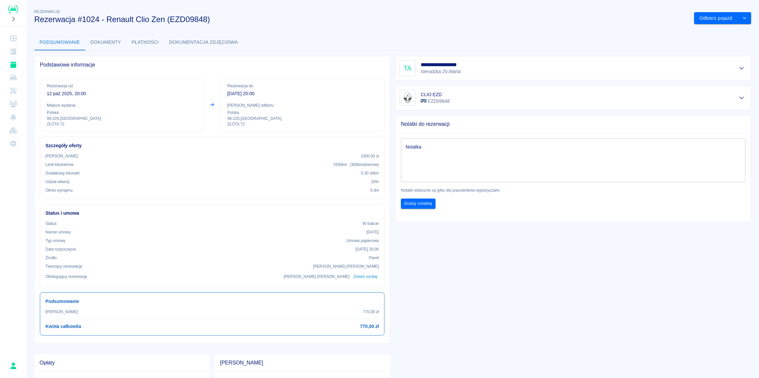
click at [105, 45] on button "Dokumenty" at bounding box center [105, 43] width 41 height 16
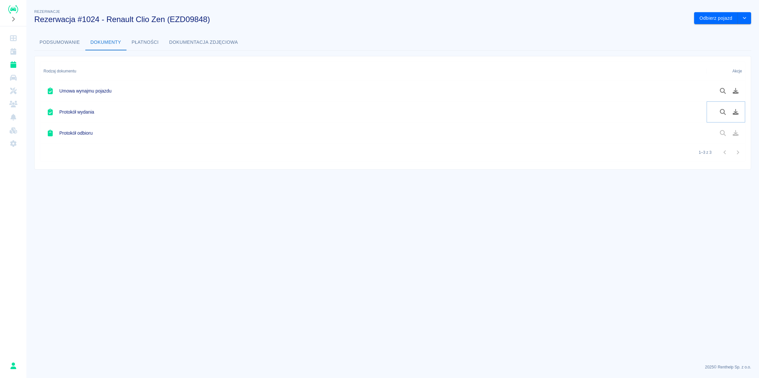
click at [737, 113] on icon "Pobierz dokument" at bounding box center [736, 112] width 8 height 6
